Goal: Task Accomplishment & Management: Manage account settings

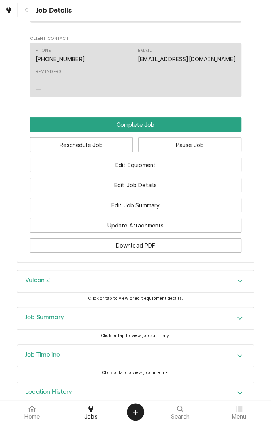
scroll to position [718, 0]
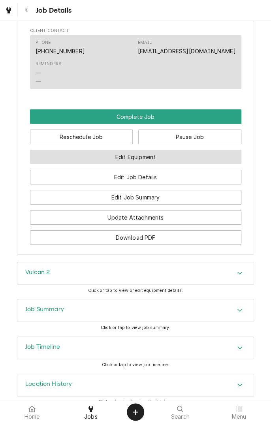
click at [173, 151] on button "Edit Equipment" at bounding box center [135, 157] width 211 height 15
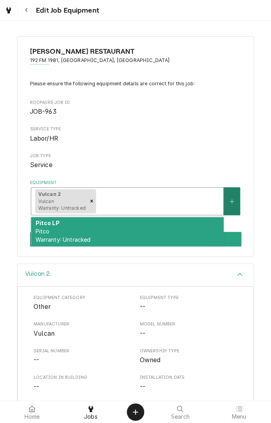
click at [227, 202] on button "Equipment" at bounding box center [232, 201] width 17 height 28
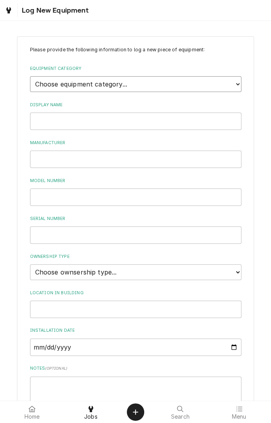
click at [239, 87] on select "Choose equipment category... Cooking Equipment Fryers Ice Machines Ovens and Ra…" at bounding box center [135, 84] width 211 height 16
select select "4"
click at [30, 76] on select "Choose equipment category... Cooking Equipment Fryers Ice Machines Ovens and Ra…" at bounding box center [135, 84] width 211 height 16
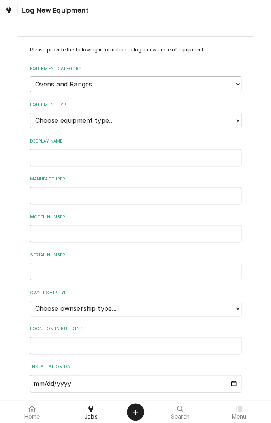
click at [218, 125] on select "Choose equipment type... Combi Oven Convection Oven Countertop Electric Range C…" at bounding box center [135, 121] width 211 height 16
select select "21"
click at [30, 113] on select "Choose equipment type... Combi Oven Convection Oven Countertop Electric Range C…" at bounding box center [135, 121] width 211 height 16
click at [88, 160] on input "Display Name" at bounding box center [135, 157] width 211 height 17
type input "[PERSON_NAME]"
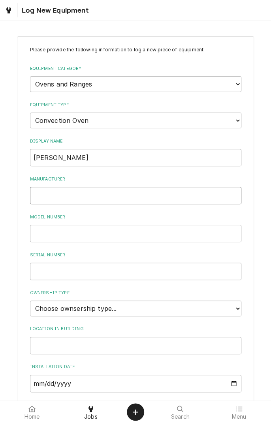
click at [94, 194] on input "Manufacturer" at bounding box center [135, 195] width 211 height 17
type input "[PERSON_NAME] 1"
click at [88, 230] on input "Model Number" at bounding box center [135, 233] width 211 height 17
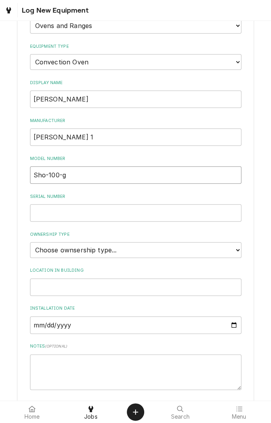
scroll to position [69, 0]
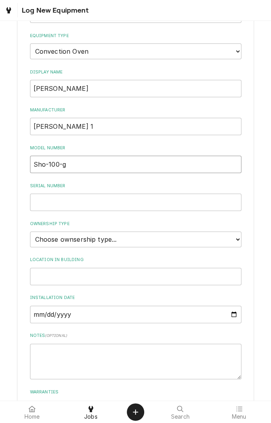
type input "Sho-100-g"
click at [95, 203] on input "Serial Number" at bounding box center [135, 202] width 211 height 17
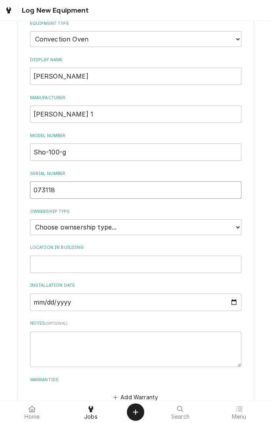
click at [75, 189] on input "073118" at bounding box center [135, 189] width 211 height 17
type input "073118cr007t"
click at [228, 229] on select "Choose ownsership type... Unknown Owned Leased Rented" at bounding box center [135, 227] width 211 height 16
select select "1"
click at [30, 219] on select "Choose ownsership type... Unknown Owned Leased Rented" at bounding box center [135, 227] width 211 height 16
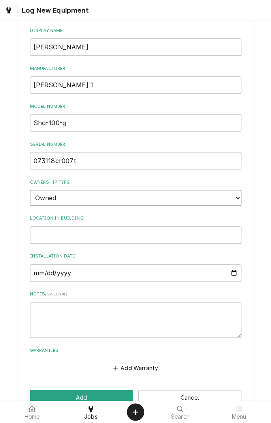
scroll to position [130, 0]
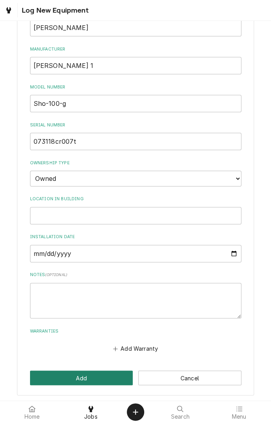
click at [85, 377] on button "Add" at bounding box center [81, 378] width 103 height 15
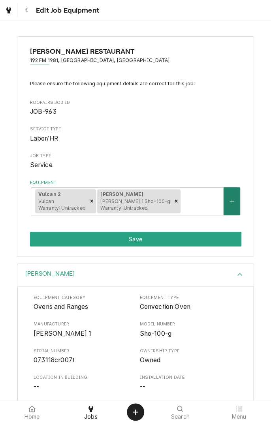
click at [231, 200] on icon "Create New Equipment" at bounding box center [232, 202] width 5 height 6
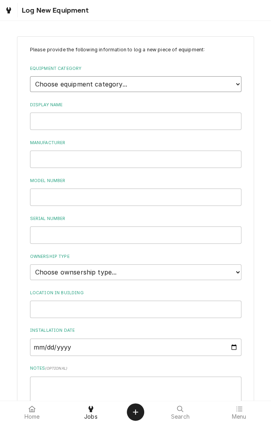
click at [233, 86] on select "Choose equipment category... Cooking Equipment Fryers Ice Machines Ovens and Ra…" at bounding box center [135, 84] width 211 height 16
select select "4"
click at [30, 76] on select "Choose equipment category... Cooking Equipment Fryers Ice Machines Ovens and Ra…" at bounding box center [135, 84] width 211 height 16
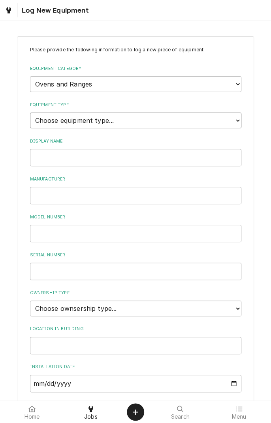
click at [238, 124] on select "Choose equipment type... Combi Oven Convection Oven Countertop Electric Range C…" at bounding box center [135, 121] width 211 height 16
select select "21"
click at [30, 113] on select "Choose equipment type... Combi Oven Convection Oven Countertop Electric Range C…" at bounding box center [135, 121] width 211 height 16
click at [100, 158] on input "Display Name" at bounding box center [135, 157] width 211 height 17
type input "Blodgett"
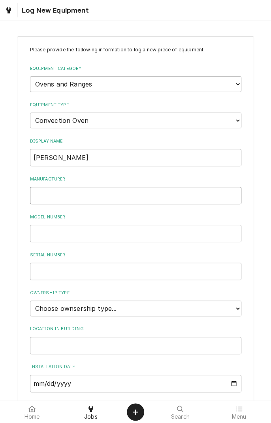
click at [90, 196] on input "Manufacturer" at bounding box center [135, 195] width 211 height 17
click at [89, 160] on input "Blodgett" at bounding box center [135, 157] width 211 height 17
click at [79, 196] on input "Manufacturer" at bounding box center [135, 195] width 211 height 17
type input "[PERSON_NAME] 2"
click at [114, 234] on input "Model Number" at bounding box center [135, 233] width 211 height 17
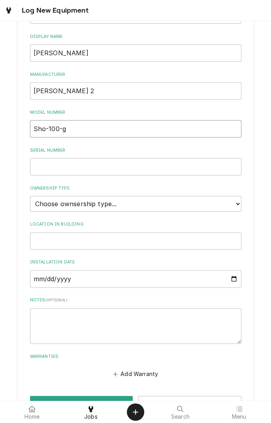
scroll to position [111, 0]
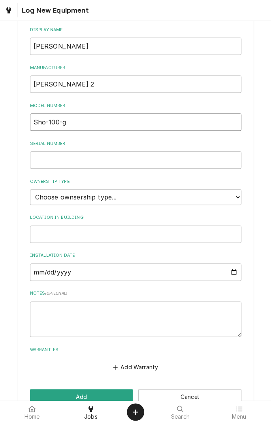
type input "Sho-100-g"
click at [113, 160] on input "Serial Number" at bounding box center [135, 159] width 211 height 17
type input "073118cr007t"
click at [236, 196] on select "Choose ownsership type... Unknown Owned Leased Rented" at bounding box center [135, 197] width 211 height 16
select select "1"
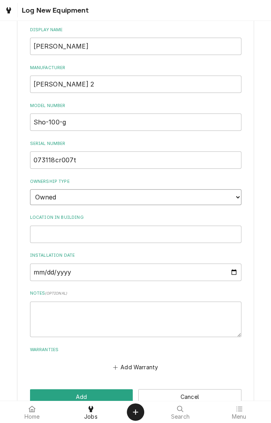
click at [30, 189] on select "Choose ownsership type... Unknown Owned Leased Rented" at bounding box center [135, 197] width 211 height 16
click at [90, 395] on button "Add" at bounding box center [81, 396] width 103 height 15
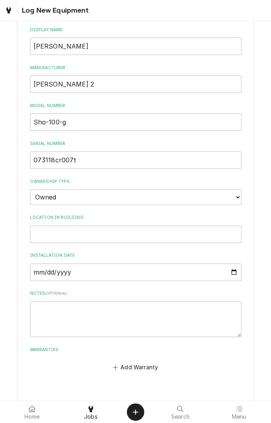
scroll to position [116, 0]
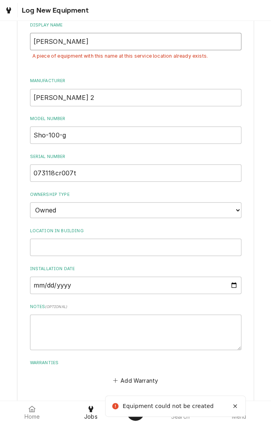
click at [150, 43] on input "[PERSON_NAME]" at bounding box center [135, 41] width 211 height 17
type input "[PERSON_NAME] 2"
click at [89, 98] on input "[PERSON_NAME] 2" at bounding box center [135, 97] width 211 height 17
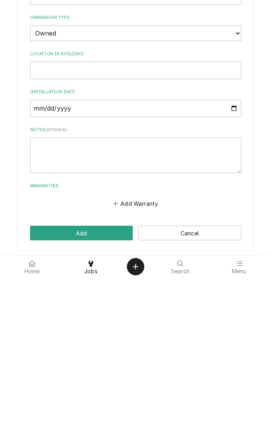
type input "[PERSON_NAME]"
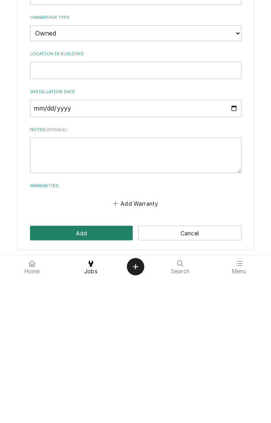
click at [92, 376] on button "Add" at bounding box center [81, 378] width 103 height 15
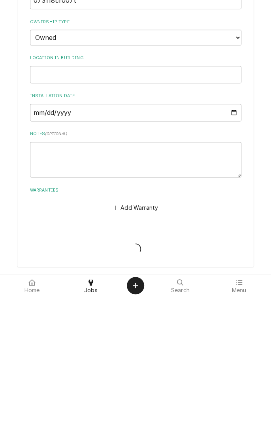
scroll to position [143, 0]
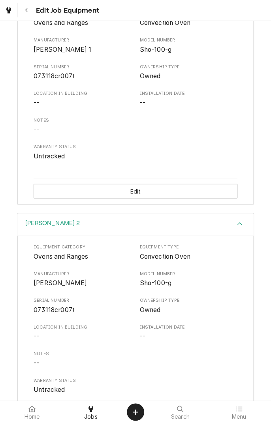
scroll to position [309, 0]
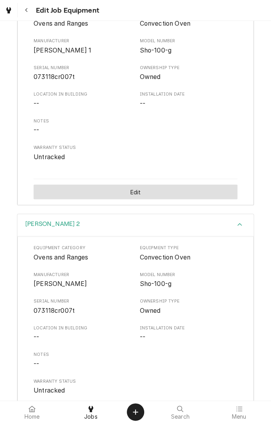
click at [130, 197] on button "Edit" at bounding box center [136, 192] width 204 height 15
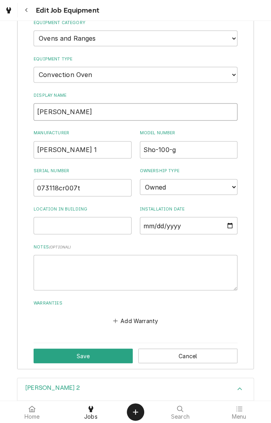
click at [98, 113] on input "[PERSON_NAME]" at bounding box center [136, 111] width 204 height 17
type input "[PERSON_NAME] 1"
click at [88, 148] on input "[PERSON_NAME] 1" at bounding box center [83, 149] width 98 height 17
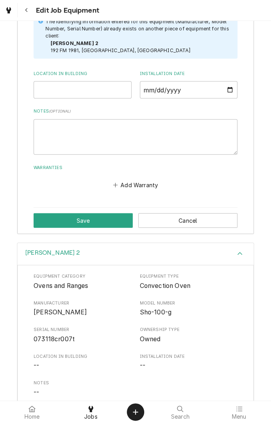
type input "Blodgett"
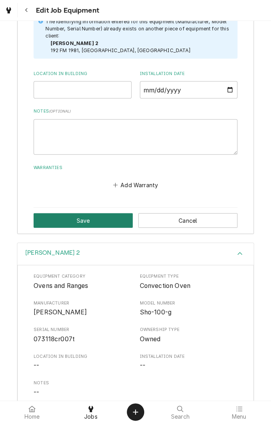
click at [86, 224] on button "Save" at bounding box center [83, 220] width 99 height 15
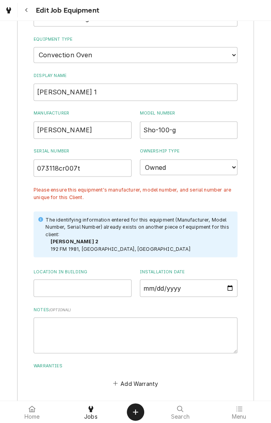
scroll to position [304, 0]
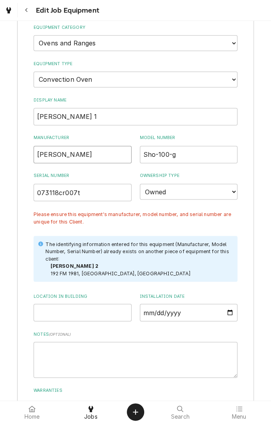
click at [89, 155] on input "Blodgett" at bounding box center [83, 154] width 98 height 17
click at [82, 118] on input "[PERSON_NAME] 1" at bounding box center [136, 116] width 204 height 17
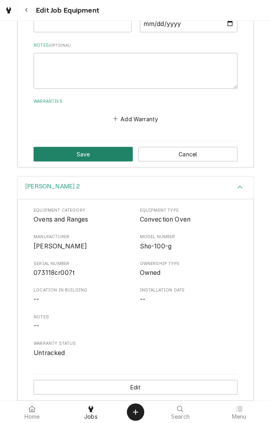
click at [99, 154] on button "Save" at bounding box center [83, 154] width 99 height 15
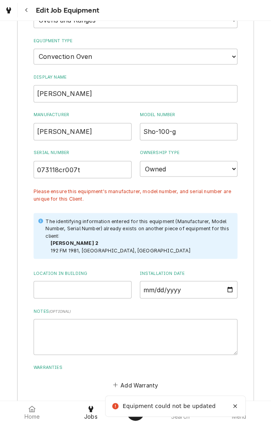
scroll to position [326, 0]
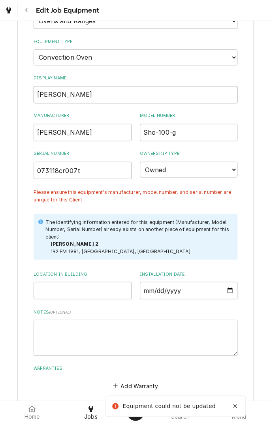
click at [81, 92] on input "Blodgett" at bounding box center [136, 94] width 204 height 17
type input "[PERSON_NAME] 1"
click at [92, 131] on input "[PERSON_NAME]" at bounding box center [83, 132] width 98 height 17
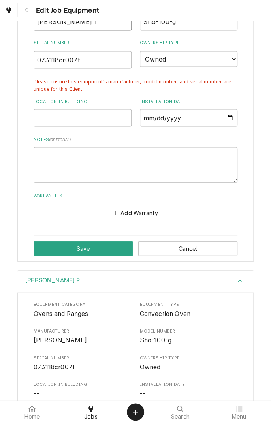
scroll to position [438, 0]
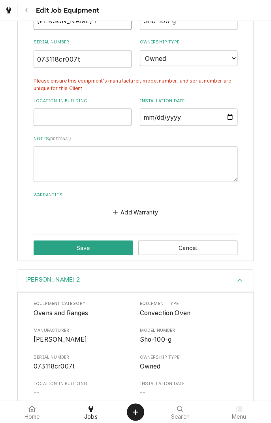
type input "[PERSON_NAME] 1"
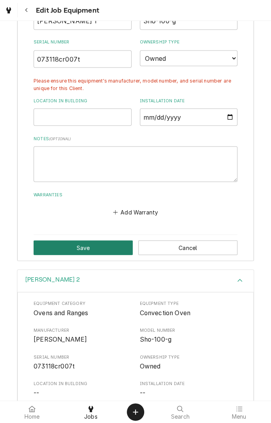
click at [96, 253] on button "Save" at bounding box center [83, 247] width 99 height 15
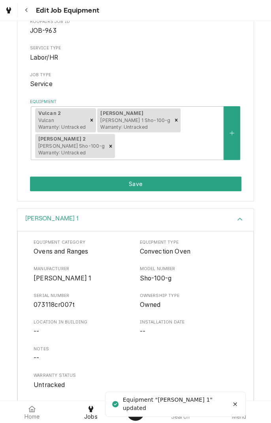
scroll to position [0, 0]
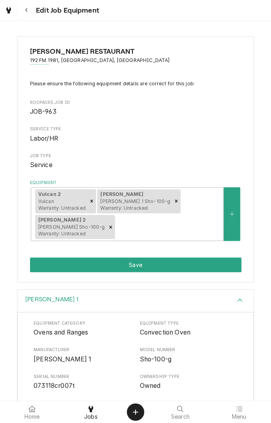
click at [156, 266] on button "Save" at bounding box center [135, 265] width 211 height 15
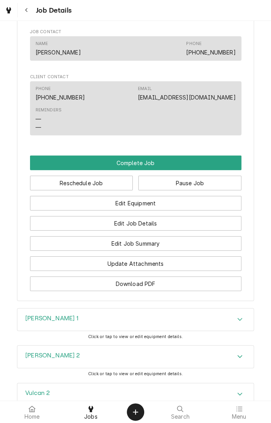
scroll to position [672, 0]
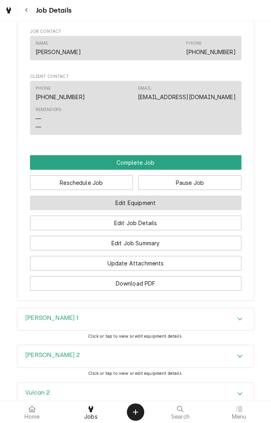
click at [177, 196] on button "Edit Equipment" at bounding box center [135, 203] width 211 height 15
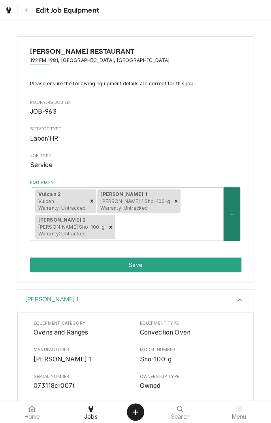
click at [230, 218] on button "Equipment" at bounding box center [232, 214] width 17 height 54
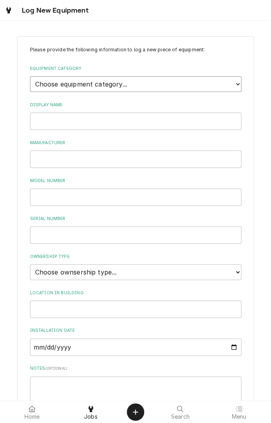
click at [233, 84] on select "Choose equipment category... Cooking Equipment Fryers Ice Machines Ovens and Ra…" at bounding box center [135, 84] width 211 height 16
select select "4"
click at [30, 76] on select "Choose equipment category... Cooking Equipment Fryers Ice Machines Ovens and Ra…" at bounding box center [135, 84] width 211 height 16
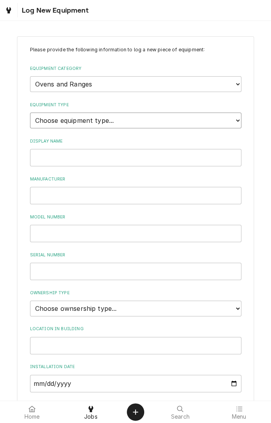
click at [141, 125] on select "Choose equipment type... Combi Oven Convection Oven Countertop Electric Range C…" at bounding box center [135, 121] width 211 height 16
select select "21"
click at [30, 113] on select "Choose equipment type... Combi Oven Convection Oven Countertop Electric Range C…" at bounding box center [135, 121] width 211 height 16
click at [143, 154] on input "Display Name" at bounding box center [135, 157] width 211 height 17
type input "Southbend 1"
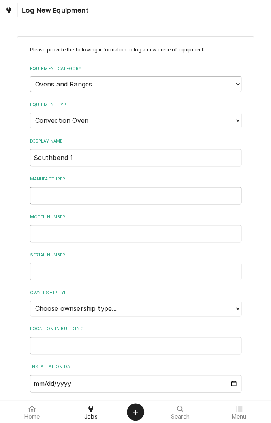
click at [102, 197] on input "Manufacturer" at bounding box center [135, 195] width 211 height 17
type input "Southbend 1"
click at [116, 233] on input "Model Number" at bounding box center [135, 233] width 211 height 17
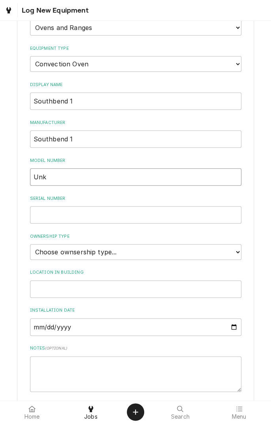
scroll to position [57, 0]
type input "Unk"
click at [106, 216] on input "Serial Number" at bounding box center [135, 214] width 211 height 17
type input "Unk"
click at [234, 253] on select "Choose ownsership type... Unknown Owned Leased Rented" at bounding box center [135, 252] width 211 height 16
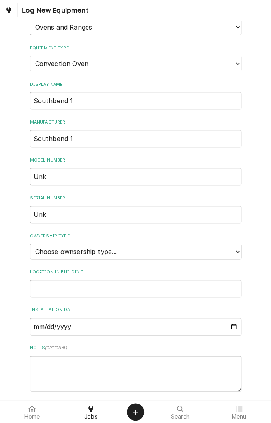
select select "1"
click at [30, 244] on select "Choose ownsership type... Unknown Owned Leased Rented" at bounding box center [135, 252] width 211 height 16
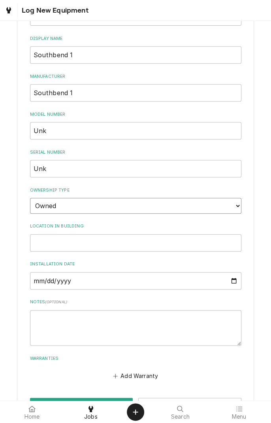
scroll to position [130, 0]
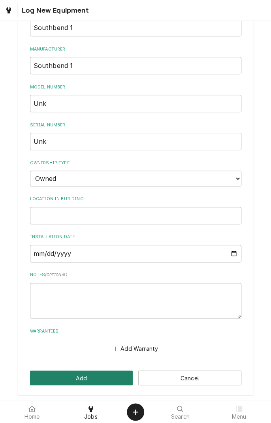
click at [89, 375] on button "Add" at bounding box center [81, 378] width 103 height 15
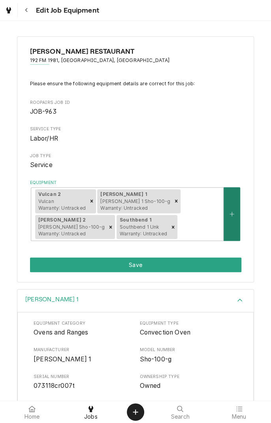
click at [231, 213] on icon "Create New Equipment" at bounding box center [232, 214] width 4 height 4
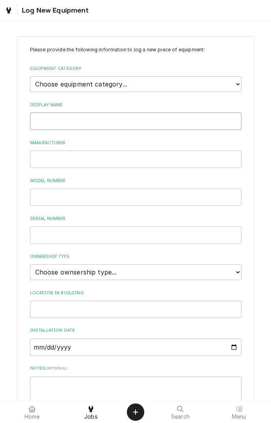
click at [115, 117] on input "Display Name" at bounding box center [135, 121] width 211 height 17
type input "Southbend 2"
click at [100, 162] on input "Manufacturer" at bounding box center [135, 159] width 211 height 17
type input "Southbend 2"
click at [122, 196] on input "Model Number" at bounding box center [135, 196] width 211 height 17
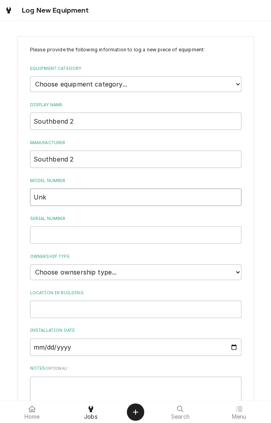
type input "Unk"
click at [125, 232] on input "Serial Number" at bounding box center [135, 234] width 211 height 17
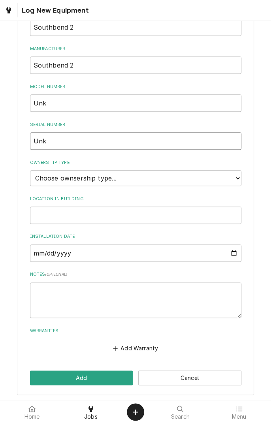
type input "Unk"
click at [138, 178] on select "Choose ownsership type... Unknown Owned Leased Rented" at bounding box center [135, 178] width 211 height 16
select select "1"
click at [30, 170] on select "Choose ownsership type... Unknown Owned Leased Rented" at bounding box center [135, 178] width 211 height 16
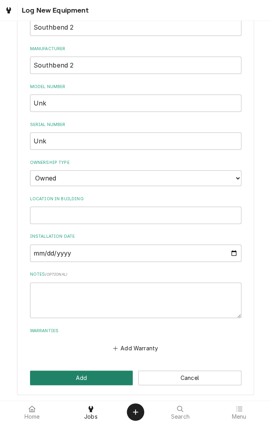
click at [87, 381] on button "Add" at bounding box center [81, 378] width 103 height 15
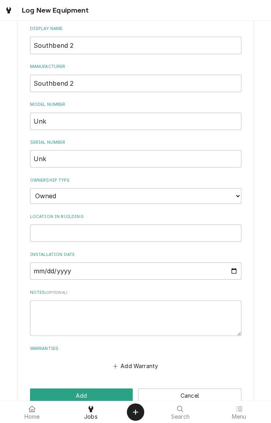
scroll to position [44, 0]
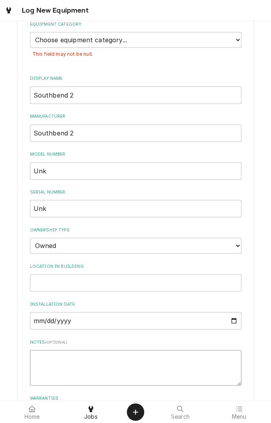
click at [108, 362] on textarea "Notes ( optional )" at bounding box center [135, 368] width 211 height 36
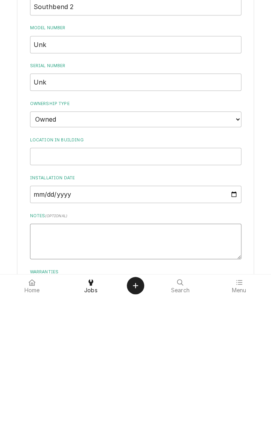
type textarea "S"
type textarea "x"
type textarea "Se"
type textarea "x"
type textarea "Ser"
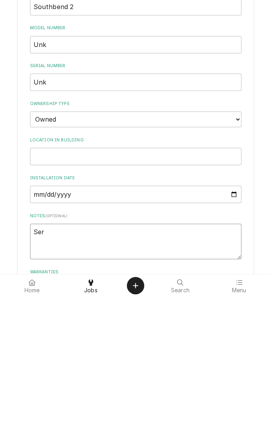
type textarea "x"
type textarea "Seri"
type textarea "x"
type textarea "Serie"
type textarea "x"
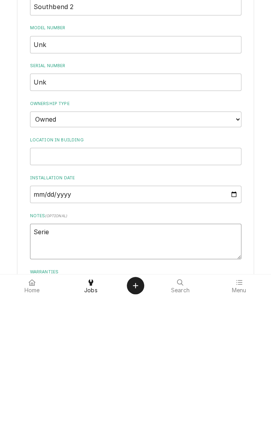
type textarea "Series"
type textarea "x"
type textarea "Series"
type textarea "x"
type textarea "Series b"
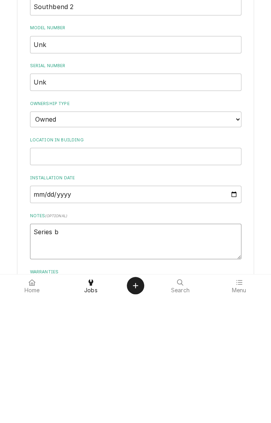
type textarea "x"
type textarea "Series"
type textarea "x"
type textarea "Series B"
type textarea "x"
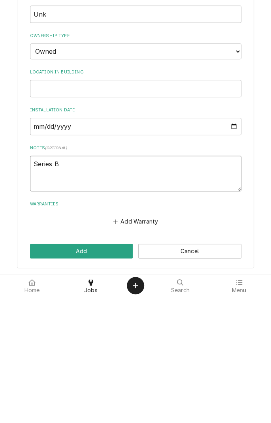
type textarea "Series B"
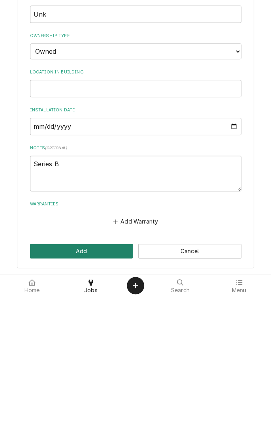
click at [98, 375] on button "Add" at bounding box center [81, 377] width 103 height 15
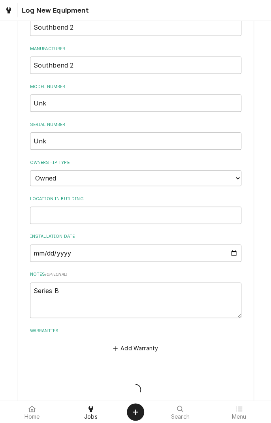
type textarea "x"
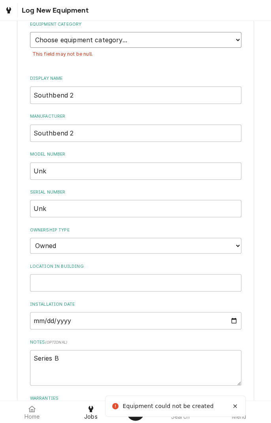
click at [232, 40] on select "Choose equipment category... Cooking Equipment Fryers Ice Machines Ovens and Ra…" at bounding box center [135, 40] width 211 height 16
select select "4"
click at [30, 32] on select "Choose equipment category... Cooking Equipment Fryers Ice Machines Ovens and Ra…" at bounding box center [135, 40] width 211 height 16
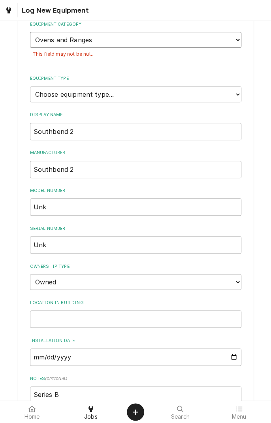
scroll to position [148, 0]
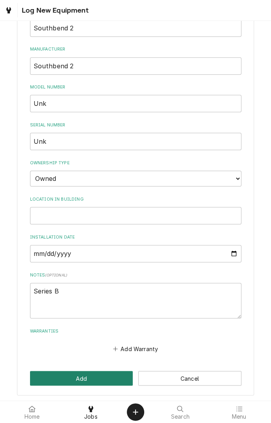
click at [96, 375] on button "Add" at bounding box center [81, 378] width 103 height 15
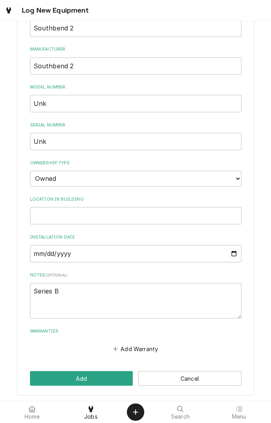
scroll to position [130, 0]
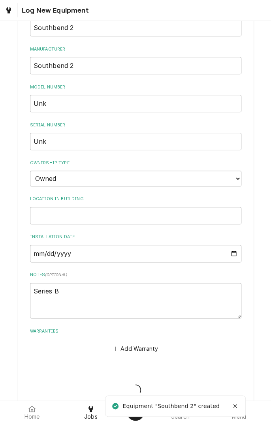
type textarea "x"
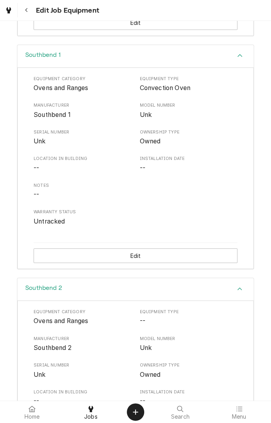
scroll to position [739, 0]
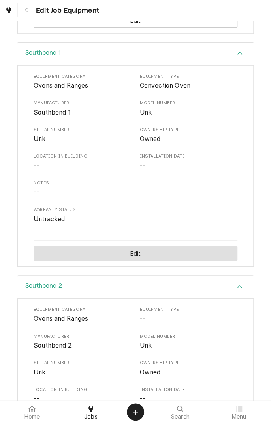
click at [137, 252] on button "Edit" at bounding box center [136, 253] width 204 height 15
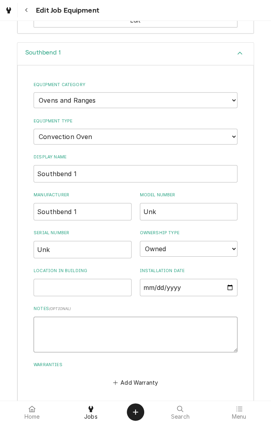
click at [102, 324] on textarea "Notes ( optional )" at bounding box center [136, 335] width 204 height 36
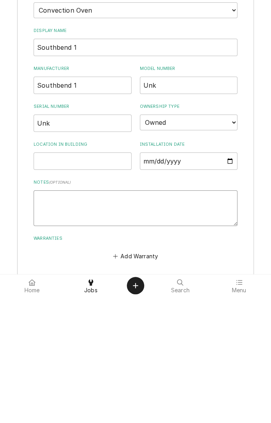
type textarea "S"
type textarea "x"
type textarea "Se"
type textarea "x"
type textarea "Ser"
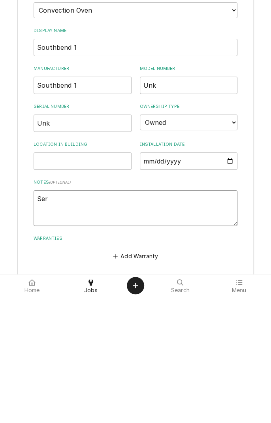
type textarea "x"
type textarea "Seri"
type textarea "x"
type textarea "Serie"
type textarea "x"
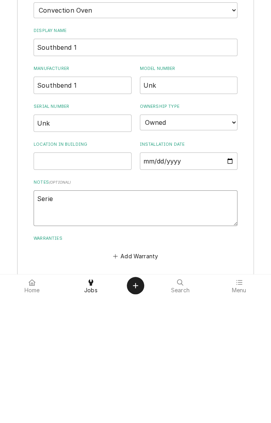
type textarea "Series"
type textarea "x"
type textarea "Series"
type textarea "x"
type textarea "Series B"
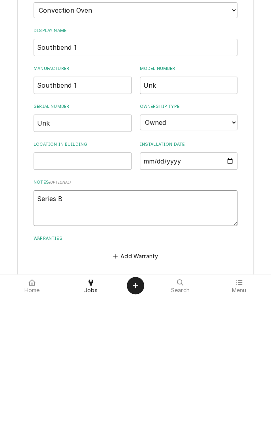
type textarea "x"
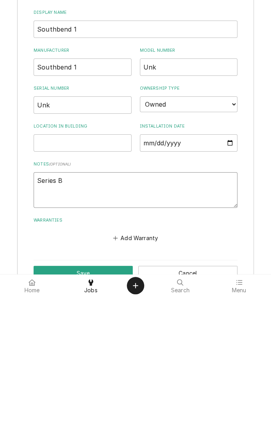
scroll to position [759, 0]
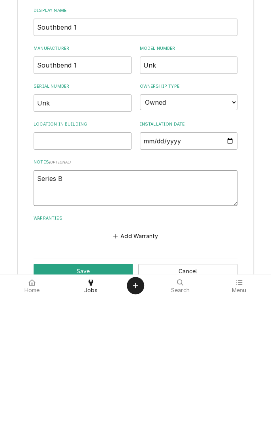
type textarea "Series B"
click at [97, 398] on button "Save" at bounding box center [83, 397] width 99 height 15
type textarea "x"
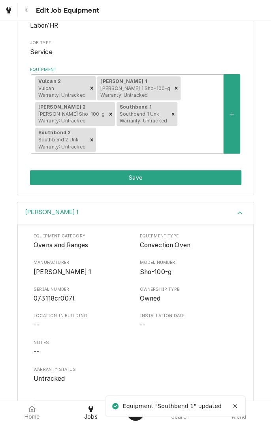
scroll to position [0, 0]
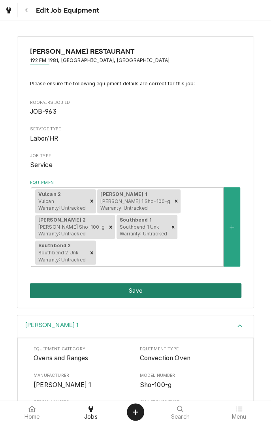
click at [144, 296] on button "Save" at bounding box center [135, 290] width 211 height 15
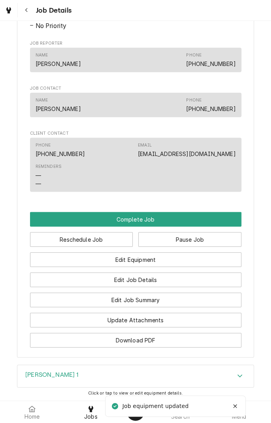
scroll to position [616, 0]
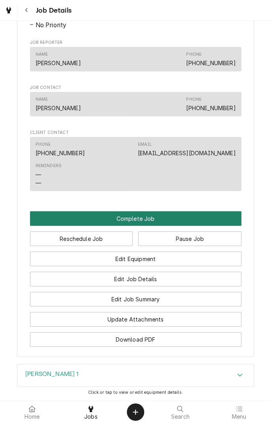
click at [156, 211] on button "Complete Job" at bounding box center [135, 218] width 211 height 15
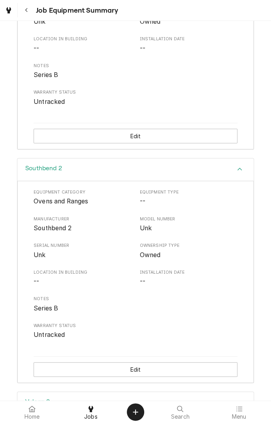
scroll to position [857, 0]
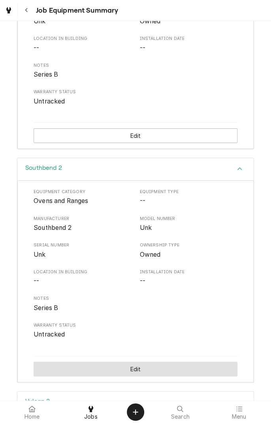
click at [153, 369] on button "Edit" at bounding box center [136, 369] width 204 height 15
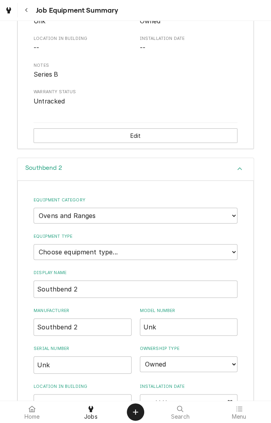
type textarea "x"
click at [234, 252] on select "Choose equipment type... Combi Oven Convection Oven Countertop Electric Range C…" at bounding box center [136, 252] width 204 height 16
select select "21"
click at [34, 244] on select "Choose equipment type... Combi Oven Convection Oven Countertop Electric Range C…" at bounding box center [136, 252] width 204 height 16
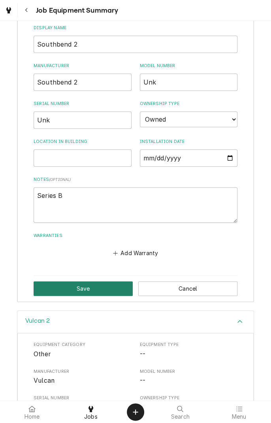
click at [92, 281] on button "Save" at bounding box center [83, 288] width 99 height 15
type textarea "x"
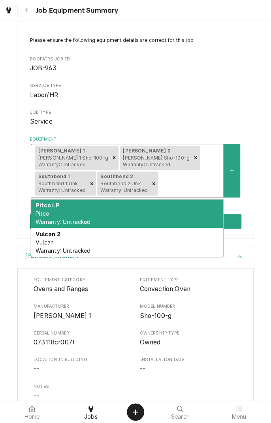
scroll to position [47, 0]
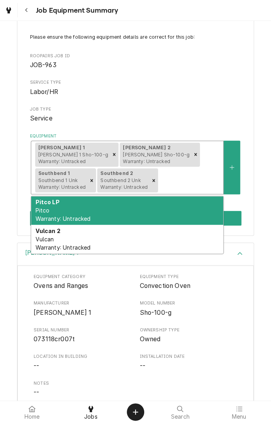
click at [203, 104] on div "Please ensure the following equipment details are correct for this job: Roopair…" at bounding box center [135, 114] width 211 height 161
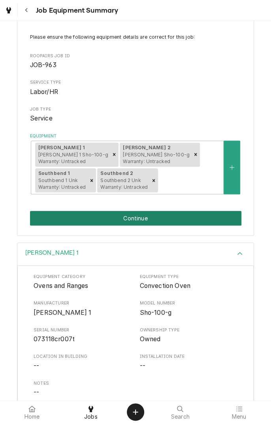
click at [144, 222] on button "Continue" at bounding box center [135, 218] width 211 height 15
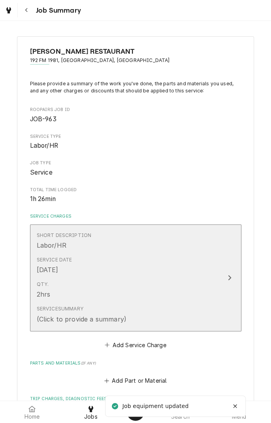
click at [228, 278] on icon "Update Line Item" at bounding box center [230, 278] width 4 height 6
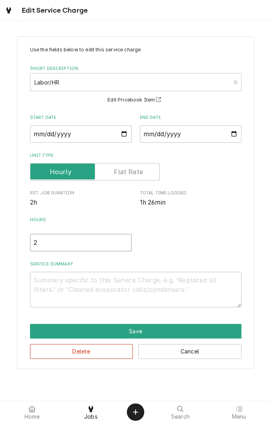
click at [56, 240] on input "2" at bounding box center [81, 242] width 102 height 17
type textarea "x"
type input "2"
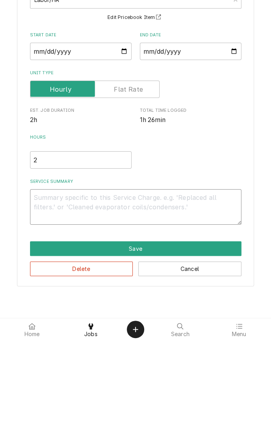
click at [155, 277] on textarea "Service Summary" at bounding box center [135, 290] width 211 height 36
type textarea "x"
type textarea "B"
type textarea "x"
type textarea "Bl"
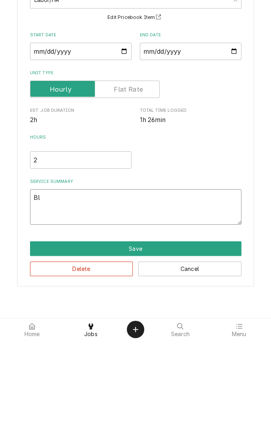
type textarea "x"
type textarea "Blo"
type textarea "x"
type textarea "[PERSON_NAME]"
type textarea "x"
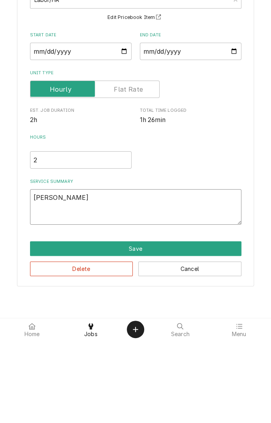
type textarea "[PERSON_NAME] 1"
type textarea "x"
type textarea "Blodgett 1 f"
type textarea "x"
type textarea "Blodgett 1 fa"
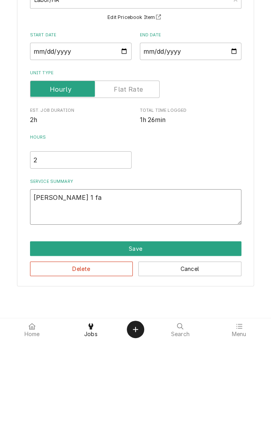
type textarea "x"
type textarea "Blodgett 1 fai"
type textarea "x"
type textarea "Blodgett 1 fail"
type textarea "x"
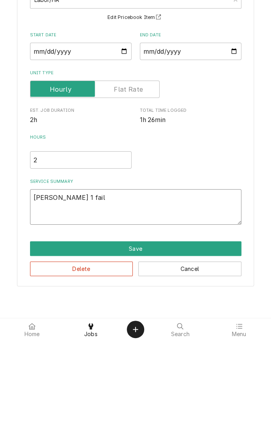
type textarea "Blodgett 1 fails"
type textarea "x"
type textarea "Blodgett 1 fails"
type textarea "x"
type textarea "Blodgett 1 fails t"
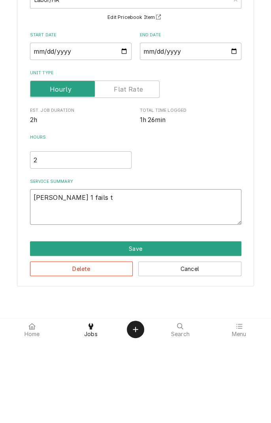
type textarea "x"
type textarea "Blodgett 1 fails to"
type textarea "x"
type textarea "Blodgett 1 fails to"
type textarea "x"
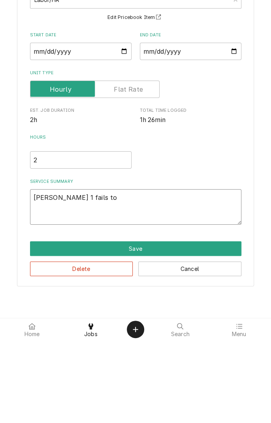
type textarea "Blodgett 1 fails to i"
type textarea "x"
type textarea "Blodgett 1 fails to ig"
type textarea "x"
type textarea "Blodgett 1 fails to ign"
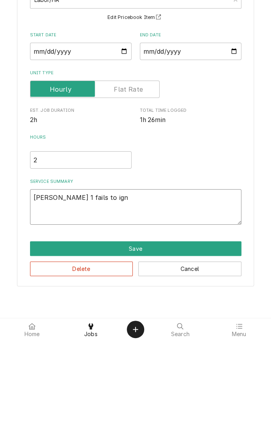
type textarea "x"
type textarea "Blodgett 1 fails to igni"
type textarea "x"
type textarea "Blodgett 1 fails to ignit"
type textarea "x"
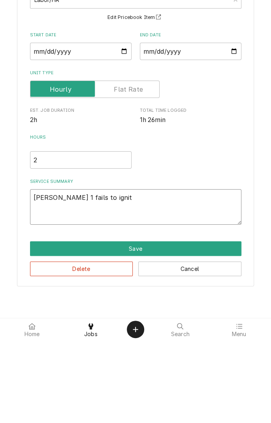
type textarea "Blodgett 1 fails to ignite"
type textarea "x"
type textarea "Blodgett 1 fails to ignite."
type textarea "x"
type textarea "Blodgett 1 fails to ignite."
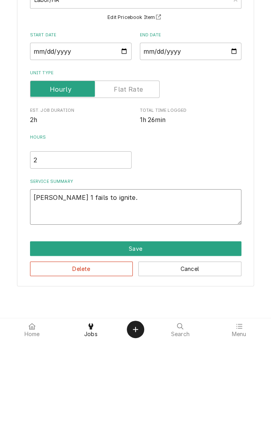
type textarea "x"
type textarea "Blodgett 1 fails to ignite. W"
type textarea "x"
type textarea "Blodgett 1 fails to ignite. We"
type textarea "x"
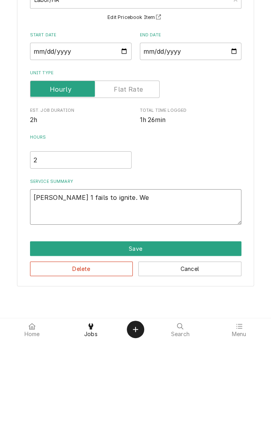
type textarea "Blodgett 1 fails to ignite. Wea"
type textarea "x"
type textarea "Blodgett 1 fails to ignite. Weak"
type textarea "x"
type textarea "Blodgett 1 fails to ignite. Weak"
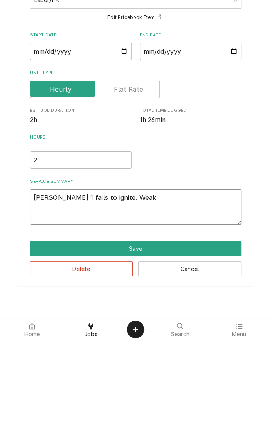
type textarea "x"
type textarea "Blodgett 1 fails to ignite. Weak a"
type textarea "x"
type textarea "Blodgett 1 fails to ignite. Weak ar"
type textarea "x"
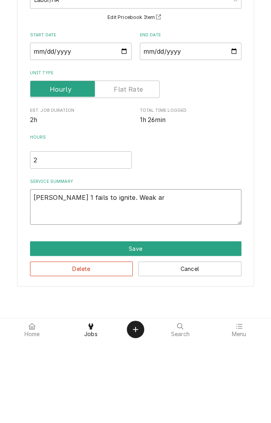
type textarea "Blodgett 1 fails to ignite. Weak arc"
type textarea "x"
type textarea "Blodgett 1 fails to ignite. Weak arc."
type textarea "x"
type textarea "Blodgett 1 fails to ignite. Weak arc."
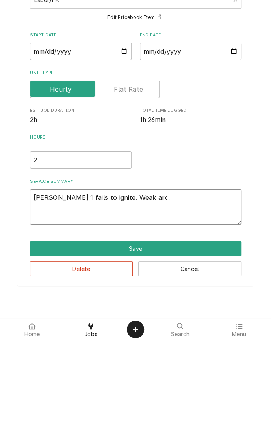
type textarea "x"
type textarea "Blodgett 1 fails to ignite. Weak arc. B"
type textarea "x"
type textarea "Blodgett 1 fails to ignite. Weak arc. Bl"
type textarea "x"
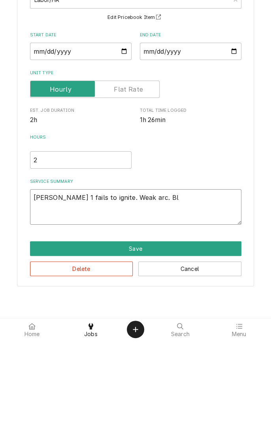
type textarea "Blodgett 1 fails to ignite. Weak arc. Blo"
type textarea "x"
type textarea "Blodgett 1 fails to ignite. Weak arc. Blod"
type textarea "x"
type textarea "Blodgett 1 fails to ignite. Weak arc. Blodg"
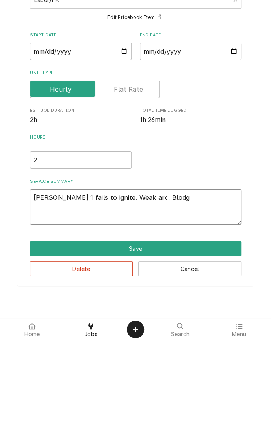
type textarea "x"
type textarea "Blodgett 1 fails to ignite. Weak arc. Blodge"
type textarea "x"
type textarea "Blodgett 1 fails to ignite. Weak arc. Blodget"
type textarea "x"
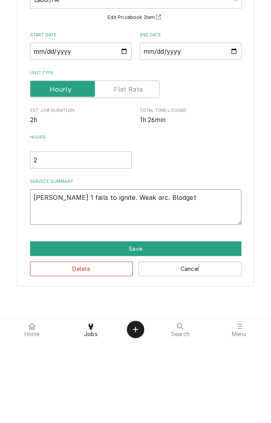
type textarea "Blodgett 1 fails to ignite. Weak arc. Blodgett"
type textarea "x"
type textarea "Blodgett 1 fails to ignite. Weak arc. Blodgett"
type textarea "x"
type textarea "Blodgett 1 fails to ignite. Weak arc. Blodgett 2"
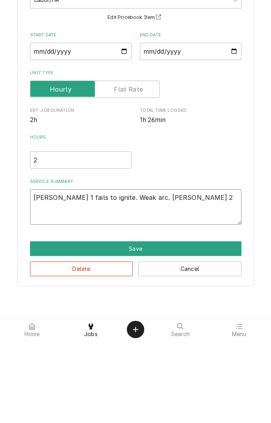
type textarea "x"
type textarea "Blodgett 1 fails to ignite. Weak arc. Blodgett 2"
type textarea "x"
type textarea "Blodgett 1 fails to ignite. Weak arc. Blodgett 2 h"
type textarea "x"
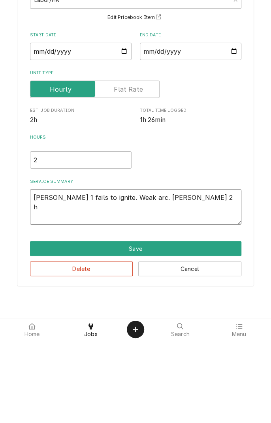
type textarea "Blodgett 1 fails to ignite. Weak arc. Blodgett 2 ha"
type textarea "x"
type textarea "Blodgett 1 fails to ignite. Weak arc. Blodgett 2 has"
type textarea "x"
type textarea "Blodgett 1 fails to ignite. Weak arc. Blodgett 2 has"
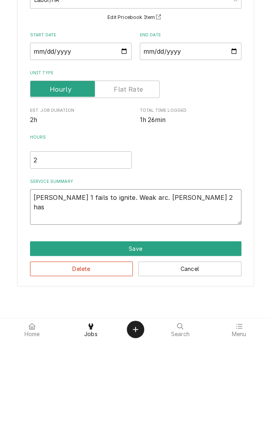
type textarea "x"
type textarea "Blodgett 1 fails to ignite. Weak arc. Blodgett 2 has f"
type textarea "x"
type textarea "Blodgett 1 fails to ignite. Weak arc. Blodgett 2 has fa"
type textarea "x"
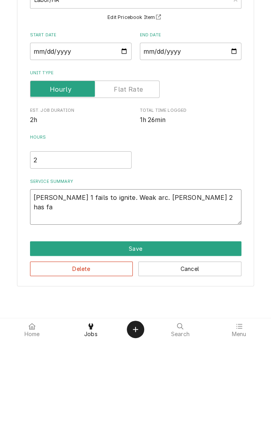
type textarea "Blodgett 1 fails to ignite. Weak arc. Blodgett 2 has fai"
type textarea "x"
type textarea "Blodgett 1 fails to ignite. Weak arc. Blodgett 2 has fail"
type textarea "x"
type textarea "Blodgett 1 fails to ignite. Weak arc. Blodgett 2 has faile"
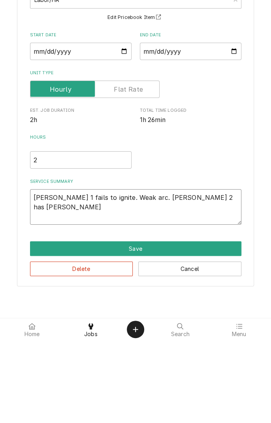
type textarea "x"
type textarea "Blodgett 1 fails to ignite. Weak arc. Blodgett 2 has failed"
type textarea "x"
type textarea "Blodgett 1 fails to ignite. Weak arc. Blodgett 2 has failed"
type textarea "x"
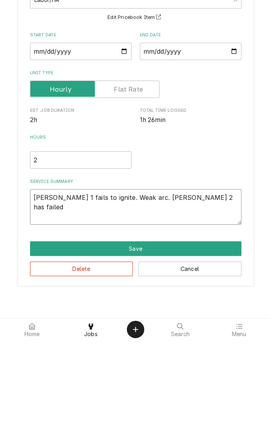
type textarea "Blodgett 1 fails to ignite. Weak arc. Blodgett 2 has failed m"
type textarea "x"
type textarea "Blodgett 1 fails to ignite. Weak arc. Blodgett 2 has failed mo"
type textarea "x"
type textarea "Blodgett 1 fails to ignite. Weak arc. Blodgett 2 has failed mot"
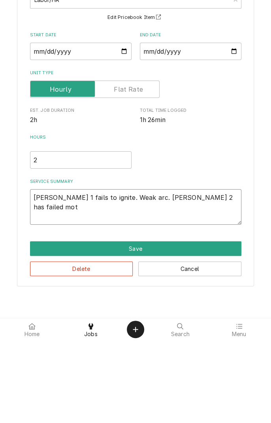
type textarea "x"
type textarea "Blodgett 1 fails to ignite. Weak arc. Blodgett 2 has failed moto"
type textarea "x"
type textarea "Blodgett 1 fails to ignite. Weak arc. Blodgett 2 has failed motor"
type textarea "x"
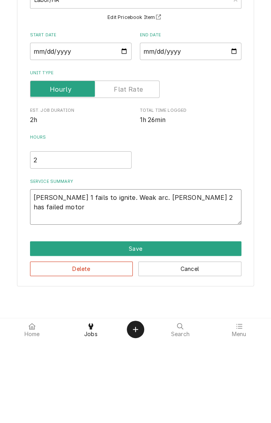
type textarea "Blodgett 1 fails to ignite. Weak arc. Blodgett 2 has failed motor."
type textarea "x"
type textarea "Blodgett 1 fails to ignite. Weak arc. Blodgett 2 has failed motor."
type textarea "x"
type textarea "Blodgett 1 fails to ignite. Weak arc. Blodgett 2 has failed motor. R"
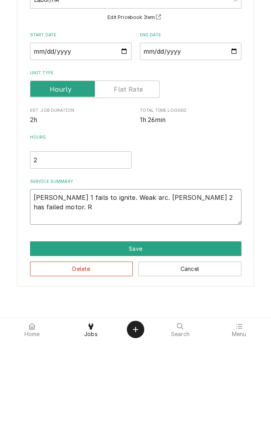
type textarea "x"
type textarea "Blodgett 1 fails to ignite. Weak arc. Blodgett 2 has failed motor. Re"
type textarea "x"
type textarea "Blodgett 1 fails to ignite. Weak arc. Blodgett 2 has failed motor. Rec"
type textarea "x"
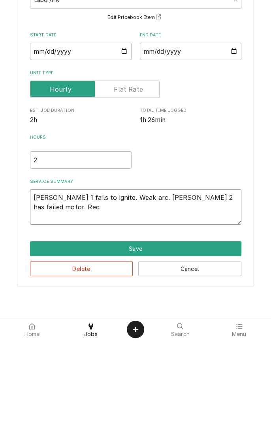
type textarea "Blodgett 1 fails to ignite. Weak arc. Blodgett 2 has failed motor. Recommend"
type textarea "x"
type textarea "Blodgett 1 fails to ignite. Weak arc. Blodgett 2 has failed motor. Recommend n"
type textarea "x"
type textarea "Blodgett 1 fails to ignite. Weak arc. Blodgett 2 has failed motor. Recommend no"
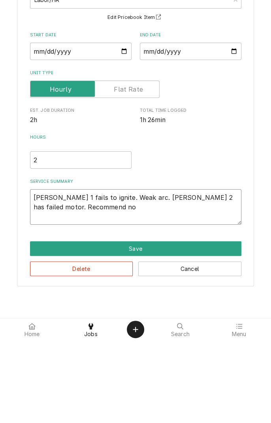
type textarea "x"
type textarea "Blodgett 1 fails to ignite. Weak arc. Blodgett 2 has failed motor. Recommend not"
type textarea "x"
type textarea "Blodgett 1 fails to ignite. Weak arc. Blodgett 2 has failed motor. Recommend not"
type textarea "x"
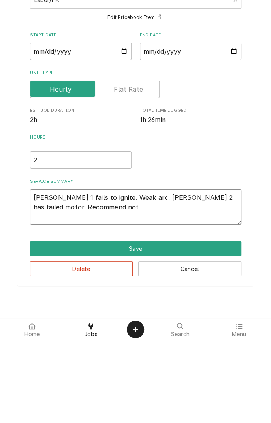
type textarea "Blodgett 1 fails to ignite. Weak arc. Blodgett 2 has failed motor. Recommend no…"
type textarea "x"
type textarea "Blodgett 1 fails to ignite. Weak arc. Blodgett 2 has failed motor. Recommend no…"
type textarea "x"
type textarea "Blodgett 1 fails to ignite. Weak arc. Blodgett 2 has failed motor. Recommend no…"
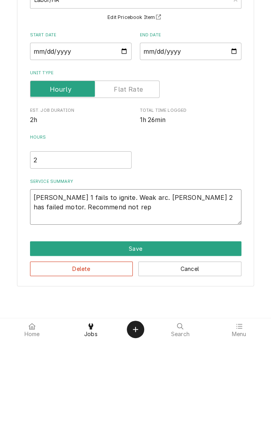
type textarea "x"
type textarea "Blodgett 1 fails to ignite. Weak arc. Blodgett 2 has failed motor. Recommend no…"
type textarea "x"
type textarea "Blodgett 1 fails to ignite. Weak arc. Blodgett 2 has failed motor. Recommend no…"
type textarea "x"
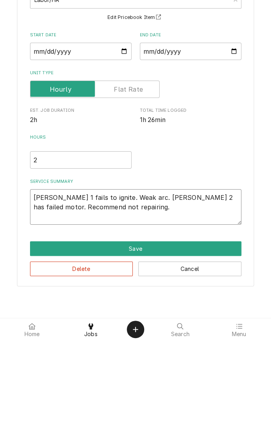
type textarea "Blodgett 1 fails to ignite. Weak arc. Blodgett 2 has failed motor. Recommend no…"
type textarea "x"
type textarea "Blodgett 1 fails to ignite. Weak arc. Blodgett 2 has failed motor. Recommend no…"
type textarea "x"
type textarea "Blodgett 1 fails to ignite. Weak arc. Blodgett 2 has failed motor. Recommend no…"
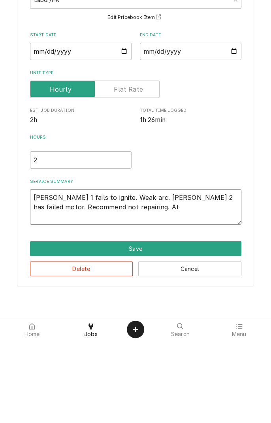
type textarea "x"
type textarea "Blodgett 1 fails to ignite. Weak arc. Blodgett 2 has failed motor. Recommend no…"
type textarea "x"
type textarea "Blodgett 1 fails to ignite. Weak arc. Blodgett 2 has failed motor. Recommend no…"
type textarea "x"
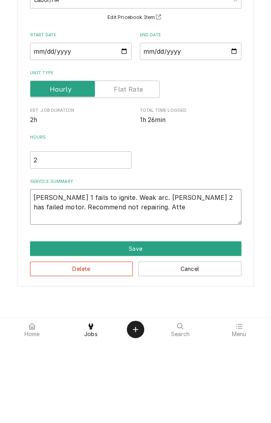
type textarea "Blodgett 1 fails to ignite. Weak arc. Blodgett 2 has failed motor. Recommend no…"
type textarea "x"
type textarea "Blodgett 1 fails to ignite. Weak arc. Blodgett 2 has failed motor. Recommend no…"
type textarea "x"
type textarea "Blodgett 1 fails to ignite. Weak arc. Blodgett 2 has failed motor. Recommend no…"
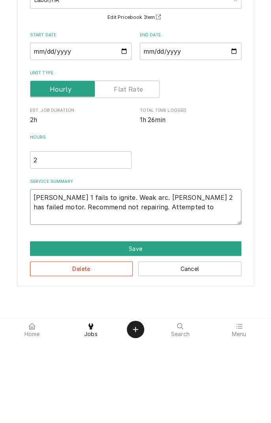
type textarea "x"
type textarea "Blodgett 1 fails to ignite. Weak arc. Blodgett 2 has failed motor. Recommend no…"
type textarea "x"
type textarea "Blodgett 1 fails to ignite. Weak arc. Blodgett 2 has failed motor. Recommend no…"
type textarea "x"
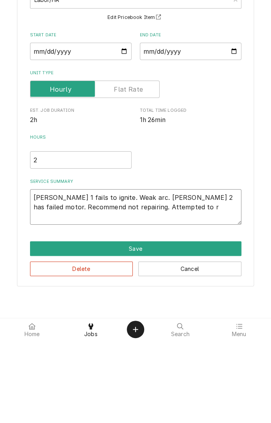
type textarea "Blodgett 1 fails to ignite. Weak arc. Blodgett 2 has failed motor. Recommend no…"
type textarea "x"
type textarea "Blodgett 1 fails to ignite. Weak arc. Blodgett 2 has failed motor. Recommend no…"
type textarea "x"
type textarea "Blodgett 1 fails to ignite. Weak arc. Blodgett 2 has failed motor. Recommend no…"
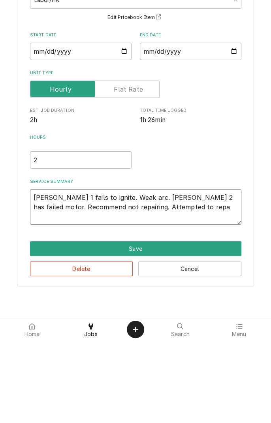
type textarea "x"
type textarea "Blodgett 1 fails to ignite. Weak arc. Blodgett 2 has failed motor. Recommend no…"
type textarea "x"
type textarea "Blodgett 1 fails to ignite. Weak arc. Blodgett 2 has failed motor. Recommend no…"
type textarea "x"
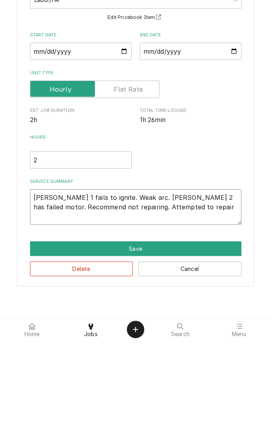
type textarea "Blodgett 1 fails to ignite. Weak arc. Blodgett 2 has failed motor. Recommend no…"
type textarea "x"
type textarea "Blodgett 1 fails to ignite. Weak arc. Blodgett 2 has failed motor. Recommend no…"
type textarea "x"
type textarea "Blodgett 1 fails to ignite. Weak arc. Blodgett 2 has failed motor. Recommend no…"
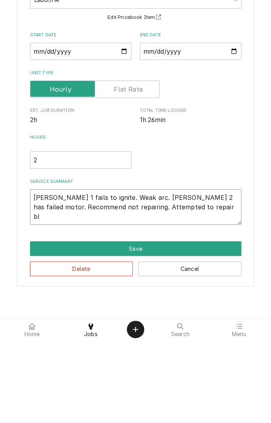
type textarea "x"
type textarea "Blodgett 1 fails to ignite. Weak arc. Blodgett 2 has failed motor. Recommend no…"
type textarea "x"
type textarea "Blodgett 1 fails to ignite. Weak arc. Blodgett 2 has failed motor. Recommend no…"
type textarea "x"
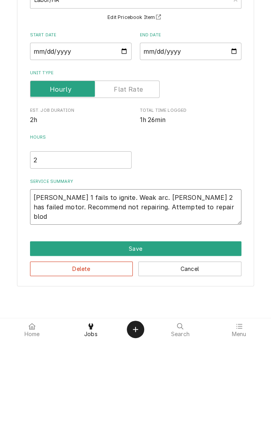
type textarea "Blodgett 1 fails to ignite. Weak arc. Blodgett 2 has failed motor. Recommend no…"
type textarea "x"
type textarea "Blodgett 1 fails to ignite. Weak arc. Blodgett 2 has failed motor. Recommend no…"
type textarea "x"
type textarea "Blodgett 1 fails to ignite. Weak arc. Blodgett 2 has failed motor. Recommend no…"
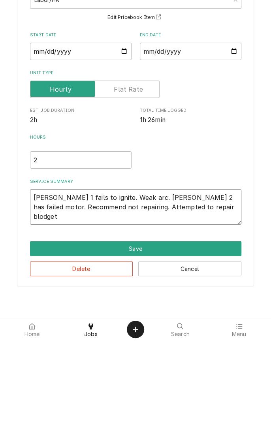
type textarea "x"
type textarea "Blodgett 1 fails to ignite. Weak arc. Blodgett 2 has failed motor. Recommend no…"
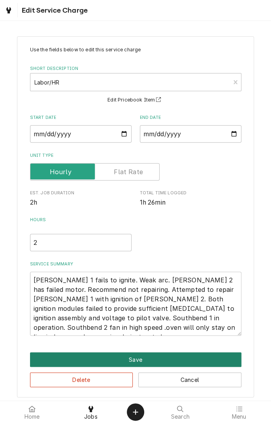
click at [143, 361] on button "Save" at bounding box center [135, 359] width 211 height 15
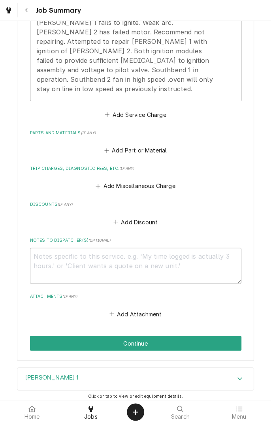
scroll to position [302, 0]
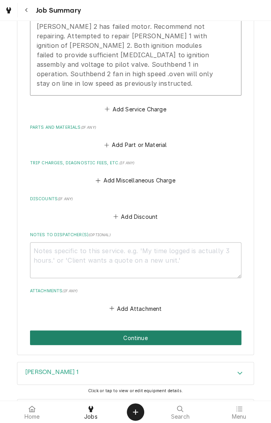
click at [139, 330] on button "Continue" at bounding box center [135, 337] width 211 height 15
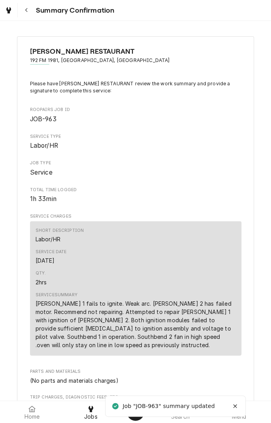
click at [24, 15] on button "Navigate back" at bounding box center [26, 10] width 14 height 14
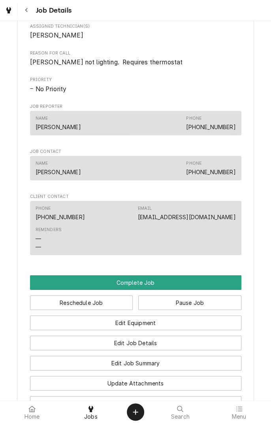
scroll to position [648, 0]
click at [141, 275] on button "Complete Job" at bounding box center [135, 282] width 211 height 15
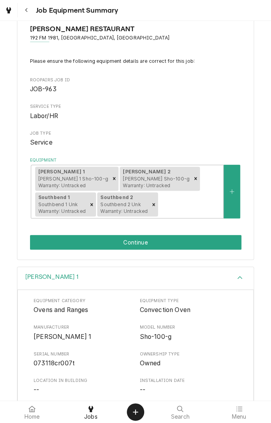
scroll to position [23, 0]
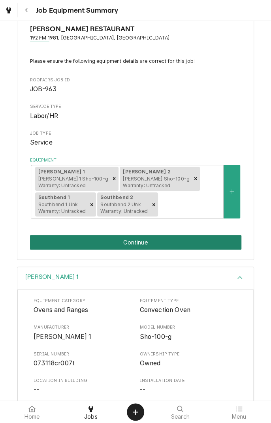
click at [198, 243] on button "Continue" at bounding box center [135, 242] width 211 height 15
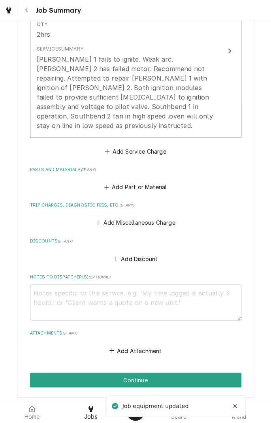
scroll to position [262, 0]
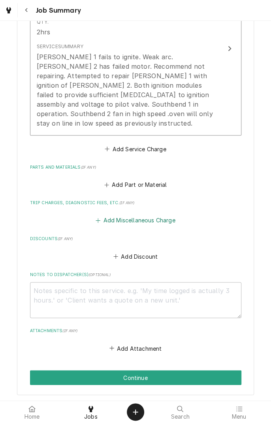
click at [144, 215] on button "Add Miscellaneous Charge" at bounding box center [135, 220] width 82 height 11
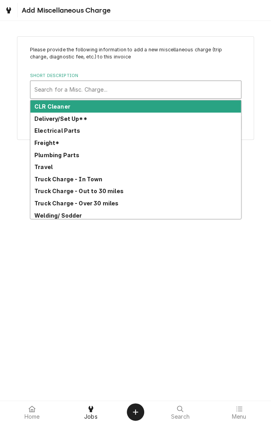
click at [48, 168] on strong "Travel" at bounding box center [43, 167] width 18 height 7
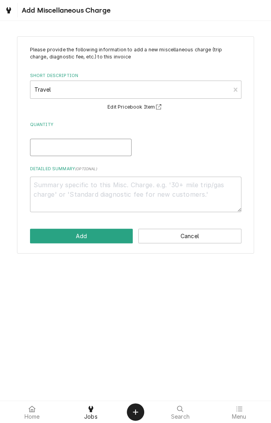
click at [75, 146] on input "Quantity" at bounding box center [81, 147] width 102 height 17
type textarea "x"
type input "2"
type textarea "x"
type input "2"
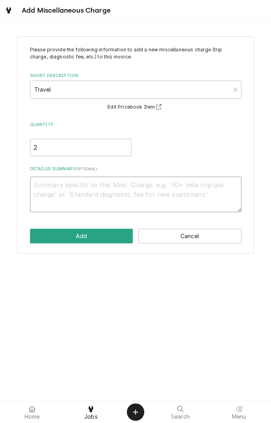
click at [137, 196] on textarea "Detailed Summary ( optional )" at bounding box center [135, 195] width 211 height 36
type textarea "x"
type textarea "1"
type textarea "x"
type textarea "10"
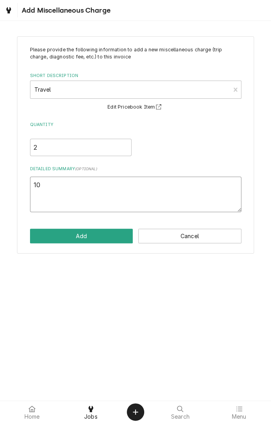
type textarea "x"
type textarea "10/"
type textarea "x"
type textarea "10/3"
type textarea "x"
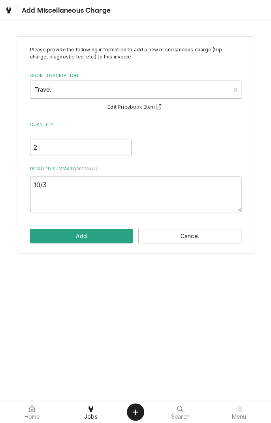
type textarea "10/"
type textarea "x"
type textarea "10/0"
type textarea "x"
type textarea "10/03"
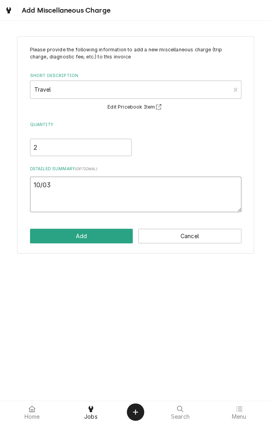
type textarea "x"
type textarea "10/03/"
type textarea "x"
type textarea "10/03/2"
type textarea "x"
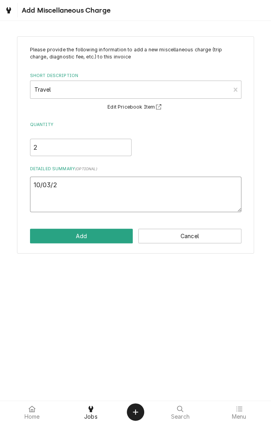
type textarea "10/03/25"
type textarea "x"
type textarea "10/03/25"
type textarea "x"
type textarea "10/03/25 t"
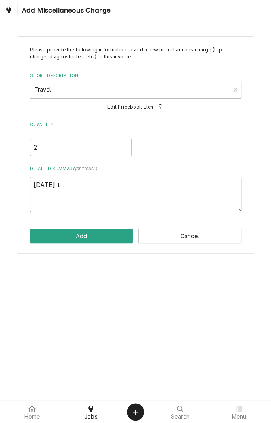
type textarea "x"
type textarea "10/03/25 tr"
type textarea "x"
type textarea "10/03/25 travel"
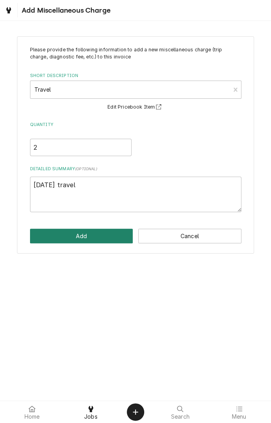
click at [92, 238] on button "Add" at bounding box center [81, 236] width 103 height 15
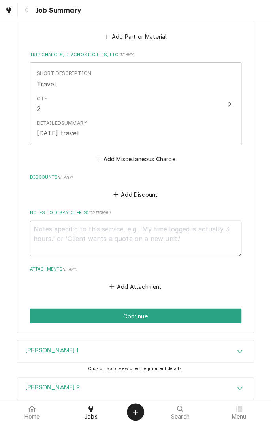
scroll to position [418, 0]
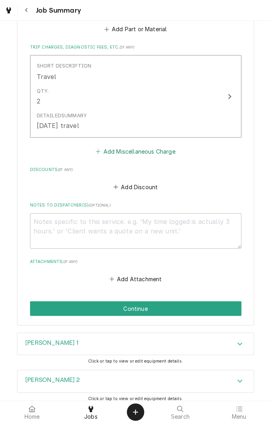
click at [148, 146] on button "Add Miscellaneous Charge" at bounding box center [135, 151] width 82 height 11
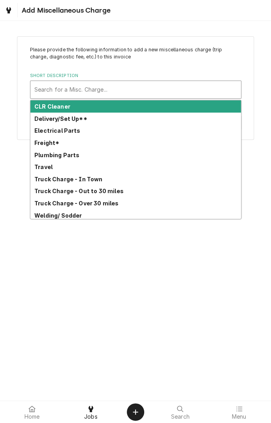
click at [108, 210] on div "Welding/ Sodder" at bounding box center [135, 215] width 211 height 12
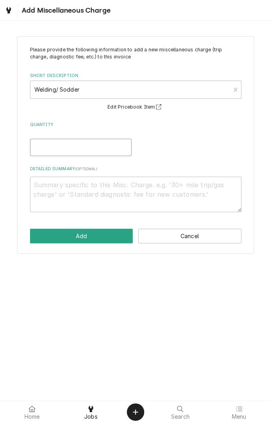
click at [94, 147] on input "Quantity" at bounding box center [81, 147] width 102 height 17
type textarea "x"
type input "1"
type textarea "x"
type input "1"
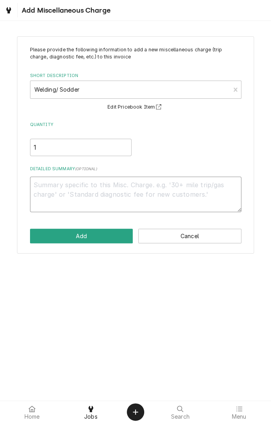
click at [183, 187] on textarea "Detailed Summary ( optional )" at bounding box center [135, 195] width 211 height 36
type textarea "x"
type textarea "1"
type textarea "x"
type textarea "10"
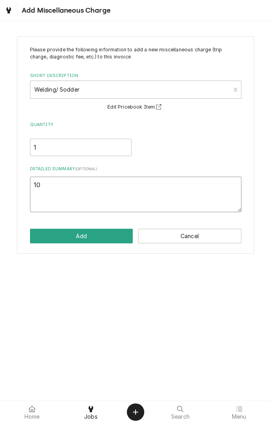
type textarea "x"
type textarea "10/"
type textarea "x"
type textarea "10/0"
type textarea "x"
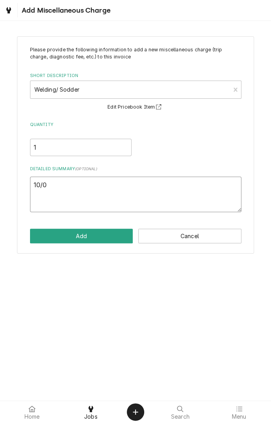
type textarea "10/03"
type textarea "x"
type textarea "10/03/"
type textarea "x"
type textarea "10/03/2"
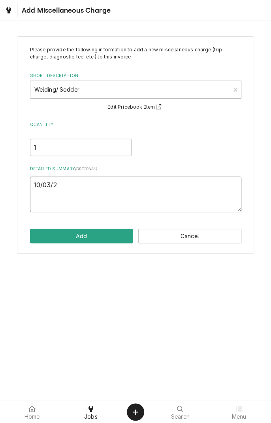
type textarea "x"
type textarea "10/03/25"
type textarea "x"
type textarea "10/03/25 t"
type textarea "x"
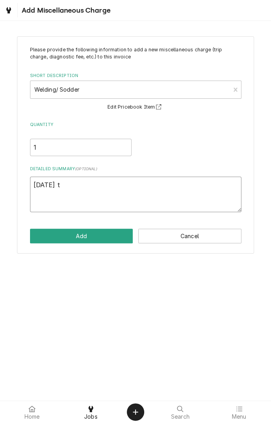
type textarea "10/03/25 tr"
type textarea "x"
type textarea "[DATE] truck"
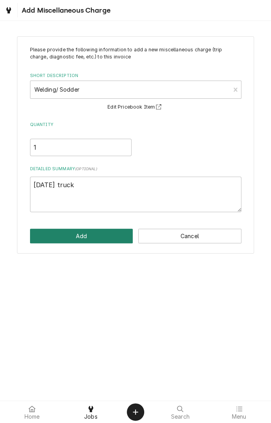
click at [98, 240] on button "Add" at bounding box center [81, 236] width 103 height 15
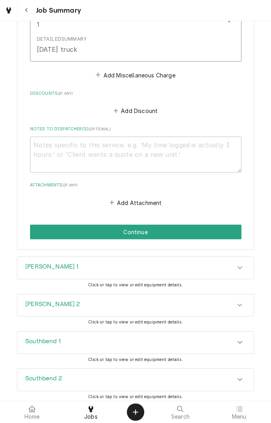
scroll to position [582, 0]
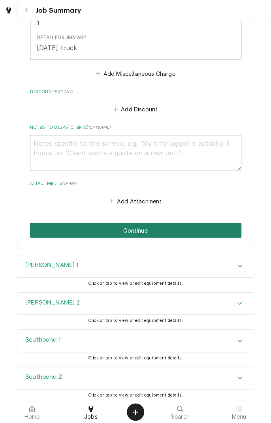
click at [153, 224] on button "Continue" at bounding box center [135, 230] width 211 height 15
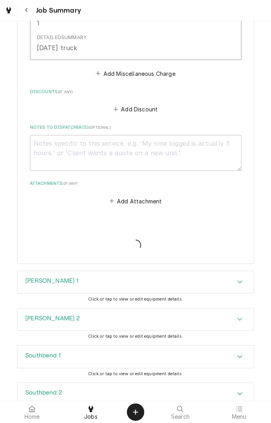
type textarea "x"
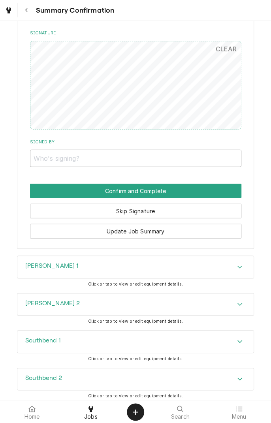
scroll to position [557, 0]
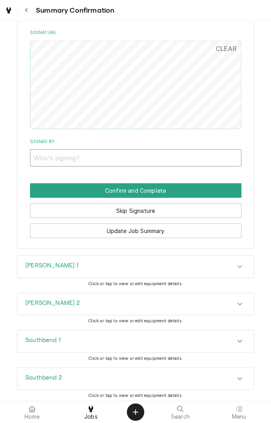
click at [110, 157] on input "Signed By" at bounding box center [135, 157] width 211 height 17
type input "[PERSON_NAME]"
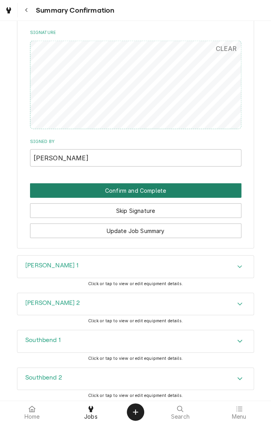
click at [162, 193] on button "Confirm and Complete" at bounding box center [135, 190] width 211 height 15
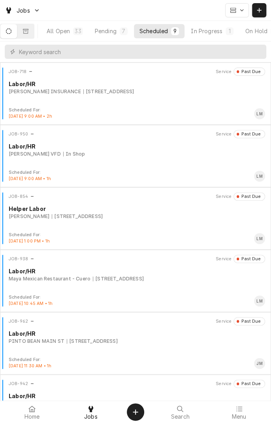
scroll to position [0, 75]
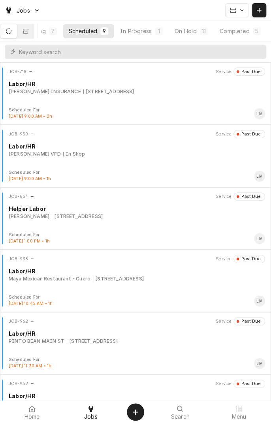
click at [237, 36] on button "Completed 5" at bounding box center [240, 31] width 52 height 14
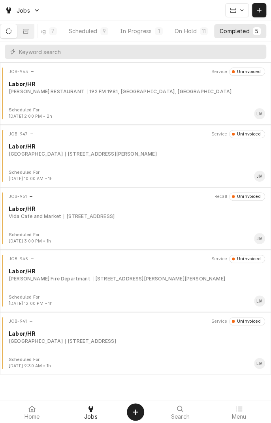
click at [121, 94] on div "192 FM 1981, [GEOGRAPHIC_DATA], [GEOGRAPHIC_DATA]" at bounding box center [159, 91] width 145 height 7
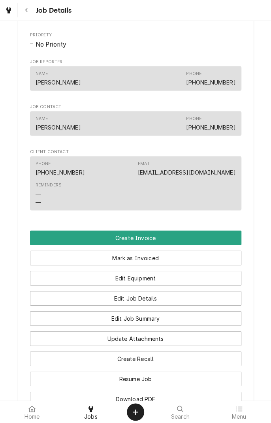
scroll to position [598, 0]
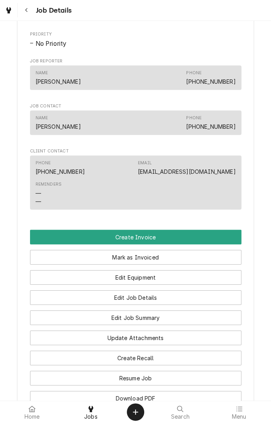
click at [141, 231] on button "Create Invoice" at bounding box center [135, 237] width 211 height 15
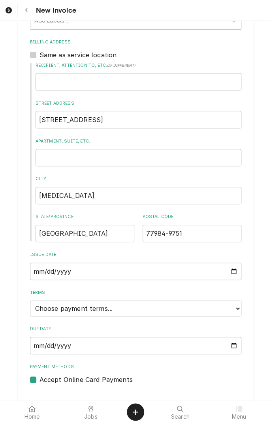
scroll to position [446, 0]
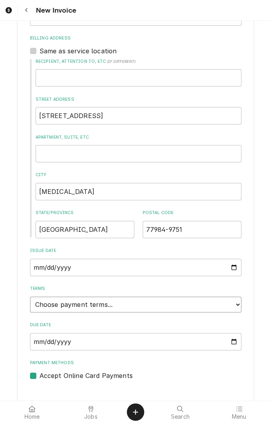
click at [237, 299] on select "Choose payment terms... Same Day Net 7 Net 14 Net 21 Net 30 Net 45 Net 60 Net 90" at bounding box center [135, 305] width 211 height 16
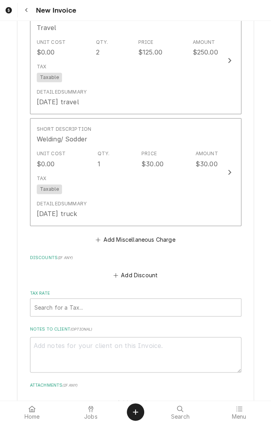
scroll to position [1140, 0]
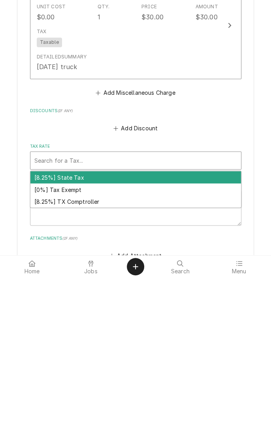
click at [90, 341] on div "[8.25%] TX Comptroller" at bounding box center [135, 347] width 211 height 12
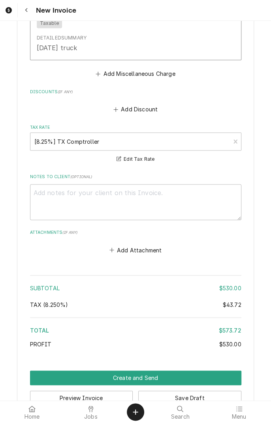
scroll to position [1307, 0]
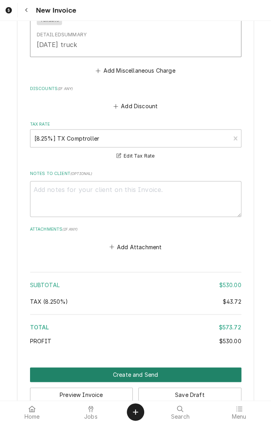
click at [143, 367] on button "Create and Send" at bounding box center [135, 374] width 211 height 15
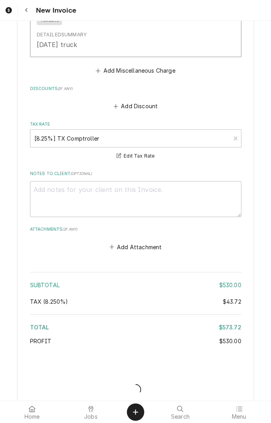
scroll to position [1303, 0]
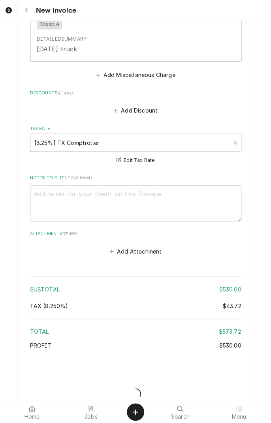
type textarea "x"
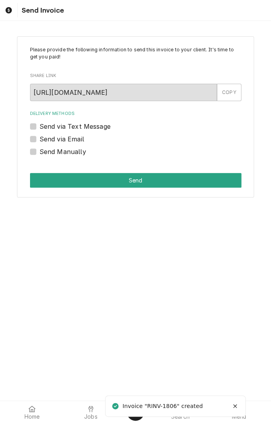
click at [40, 129] on label "Send via Text Message" at bounding box center [75, 126] width 71 height 9
click at [40, 129] on input "Send via Text Message" at bounding box center [145, 130] width 211 height 17
checkbox input "true"
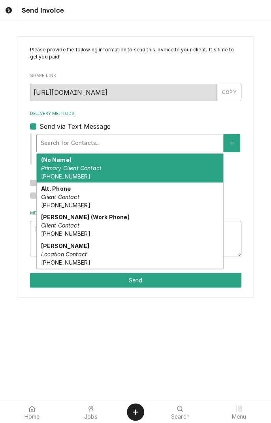
click at [64, 252] on em "Location Contact" at bounding box center [64, 254] width 46 height 7
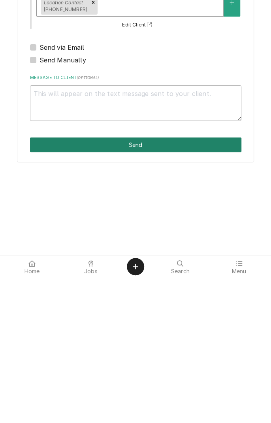
click at [144, 292] on button "Send" at bounding box center [135, 290] width 211 height 15
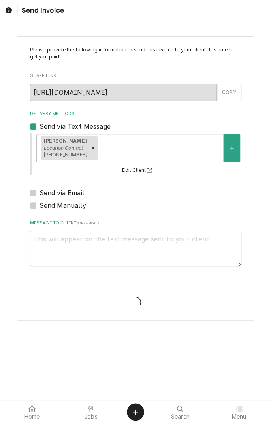
type textarea "x"
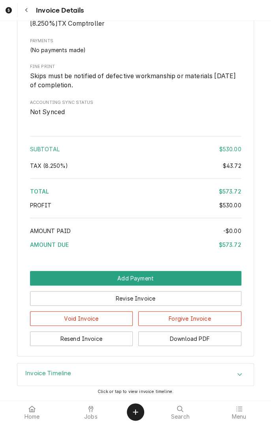
scroll to position [846, 0]
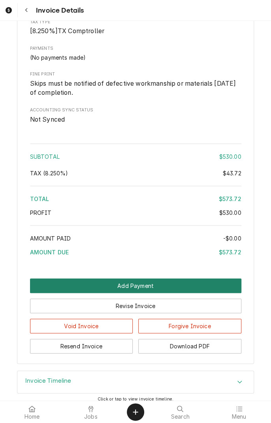
click at [155, 293] on button "Add Payment" at bounding box center [135, 286] width 211 height 15
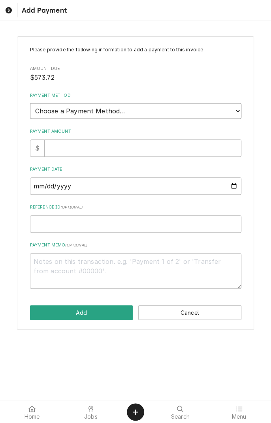
click at [237, 108] on select "Choose a Payment Method... Cash Check Credit/Debit Card ACH/eCheck Other" at bounding box center [135, 111] width 211 height 16
select select "2"
click at [30, 103] on select "Choose a Payment Method... Cash Check Credit/Debit Card ACH/eCheck Other" at bounding box center [135, 111] width 211 height 16
click at [118, 150] on input "Payment Amount" at bounding box center [143, 147] width 197 height 17
type textarea "x"
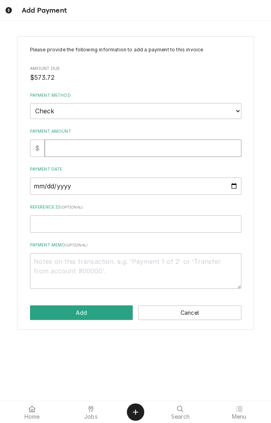
type input "5"
type textarea "x"
type input "57"
type textarea "x"
type input "573"
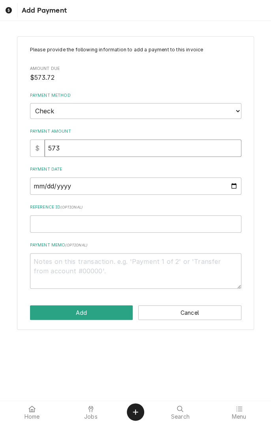
type textarea "x"
type input "573.7"
type textarea "x"
type input "573.72"
type textarea "x"
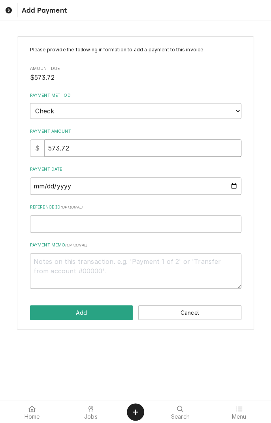
type input "573.72"
click at [235, 192] on input "Payment Date" at bounding box center [135, 185] width 211 height 17
type textarea "x"
type input "2025-10-03"
click at [230, 225] on input "Reference ID ( optional )" at bounding box center [135, 223] width 211 height 17
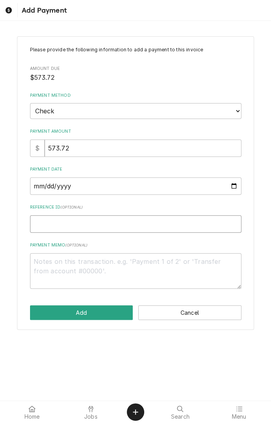
type textarea "x"
type input "5"
type textarea "x"
type input "52"
type textarea "x"
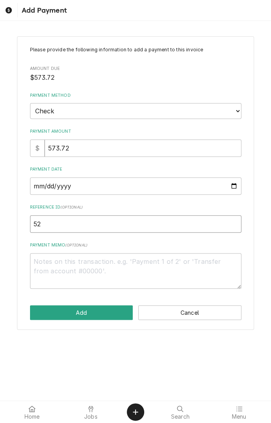
type input "522"
type textarea "x"
type input "5227"
type textarea "x"
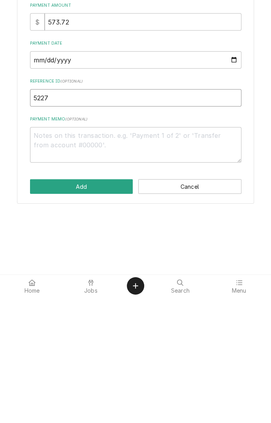
type input "5227"
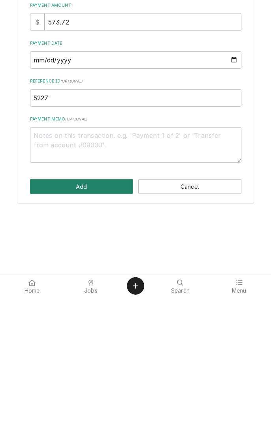
click at [92, 311] on button "Add" at bounding box center [81, 312] width 103 height 15
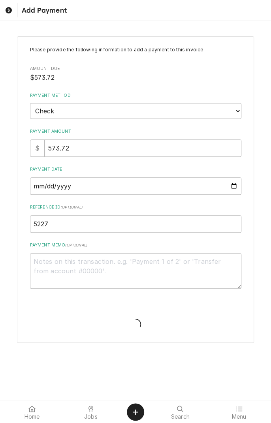
type textarea "x"
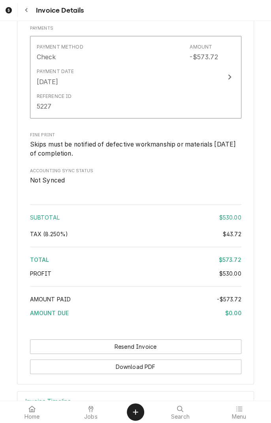
scroll to position [936, 0]
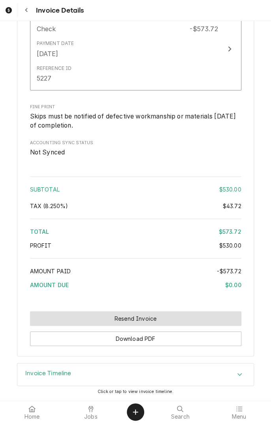
click at [139, 320] on button "Resend Invoice" at bounding box center [135, 318] width 211 height 15
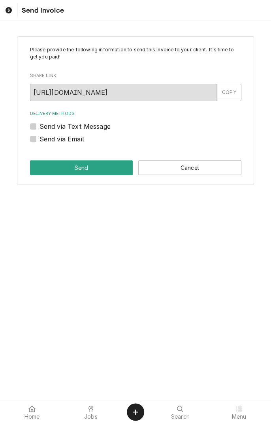
click at [40, 128] on label "Send via Text Message" at bounding box center [75, 126] width 71 height 9
click at [40, 128] on input "Send via Text Message" at bounding box center [145, 130] width 211 height 17
checkbox input "true"
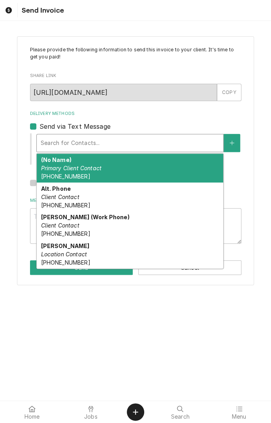
click at [77, 261] on span "[PHONE_NUMBER]" at bounding box center [65, 262] width 49 height 7
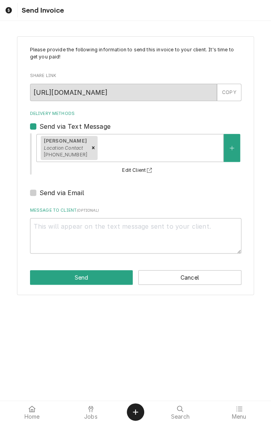
click at [89, 280] on button "Send" at bounding box center [81, 277] width 103 height 15
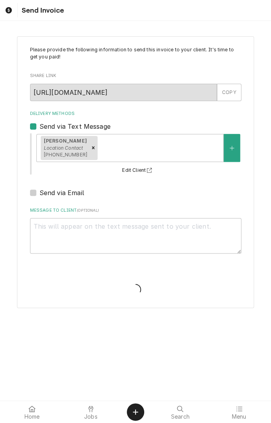
type textarea "x"
